Goal: Task Accomplishment & Management: Manage account settings

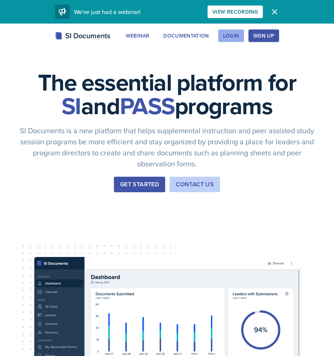
click at [240, 39] on button "Login" at bounding box center [231, 35] width 26 height 13
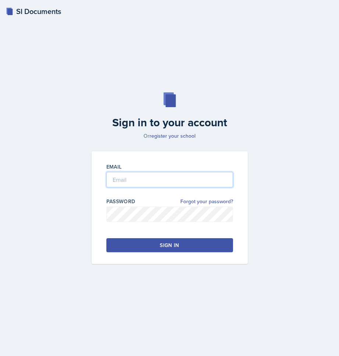
click at [138, 185] on input "email" at bounding box center [169, 179] width 127 height 15
type input "[EMAIL_ADDRESS][DOMAIN_NAME]"
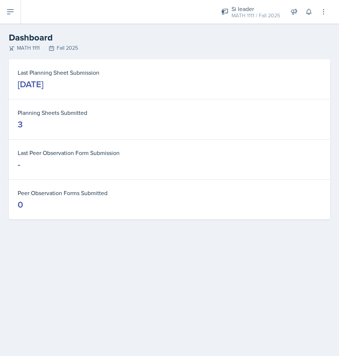
click at [296, 36] on h2 "Dashboard" at bounding box center [170, 37] width 322 height 13
click at [272, 11] on div "Si leader" at bounding box center [256, 8] width 49 height 9
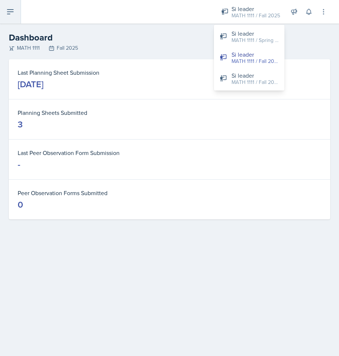
click at [12, 7] on icon at bounding box center [10, 11] width 9 height 9
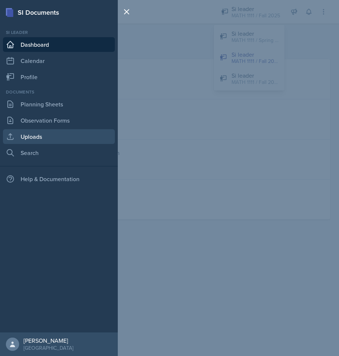
click at [43, 142] on link "Uploads" at bounding box center [59, 136] width 112 height 15
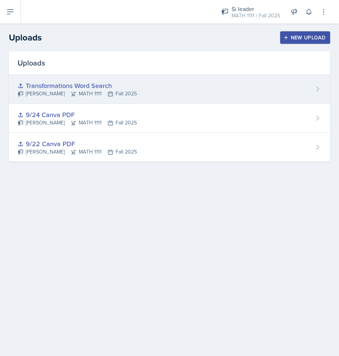
click at [57, 85] on div "Transformations Word Search" at bounding box center [77, 86] width 119 height 10
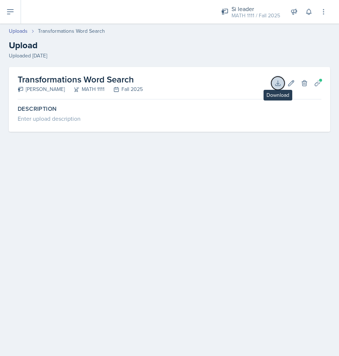
click at [281, 84] on icon at bounding box center [277, 83] width 7 height 7
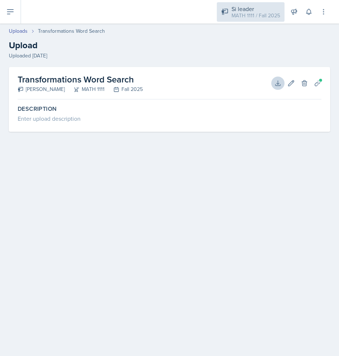
click at [259, 13] on div "MATH 1111 / Fall 2025" at bounding box center [256, 16] width 49 height 8
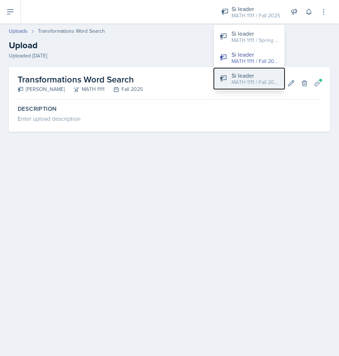
click at [268, 86] on div "MATH 1111 / Fall 2025" at bounding box center [255, 82] width 47 height 8
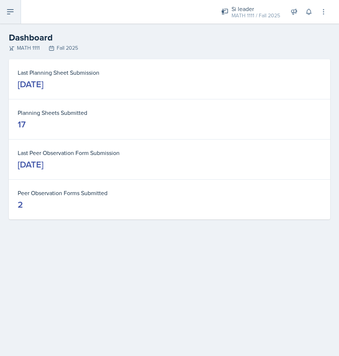
click at [3, 7] on button at bounding box center [10, 12] width 21 height 24
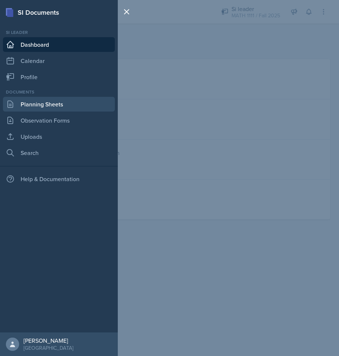
click at [56, 102] on link "Planning Sheets" at bounding box center [59, 104] width 112 height 15
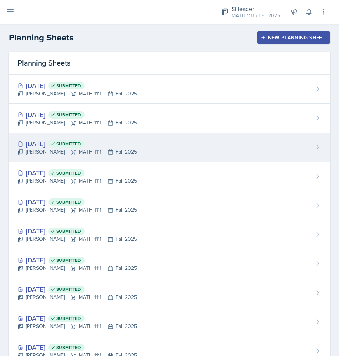
click at [39, 143] on div "[DATE] Submitted" at bounding box center [77, 144] width 119 height 10
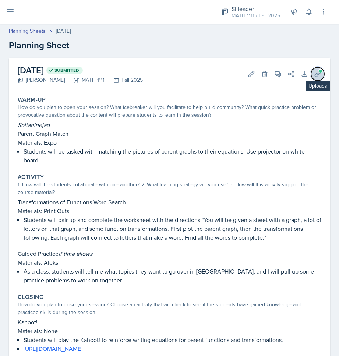
click at [319, 71] on span at bounding box center [321, 71] width 4 height 4
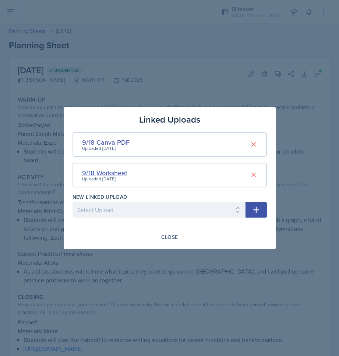
click at [96, 172] on div "9/18 Worksheet" at bounding box center [104, 173] width 45 height 10
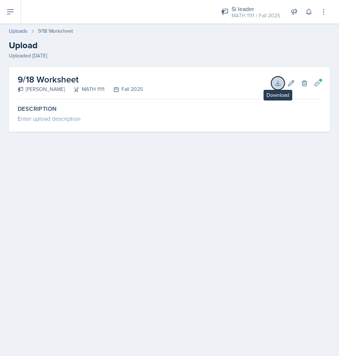
click at [275, 85] on icon at bounding box center [277, 83] width 7 height 7
